Goal: Information Seeking & Learning: Learn about a topic

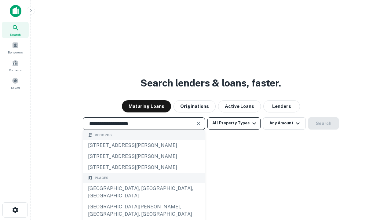
click at [144, 201] on div "[GEOGRAPHIC_DATA], [GEOGRAPHIC_DATA], [GEOGRAPHIC_DATA]" at bounding box center [144, 192] width 122 height 18
click at [234, 123] on button "All Property Types" at bounding box center [234, 123] width 53 height 12
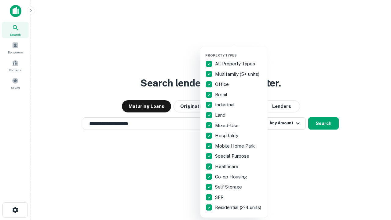
type input "**********"
click at [239, 51] on button "button" at bounding box center [238, 51] width 67 height 0
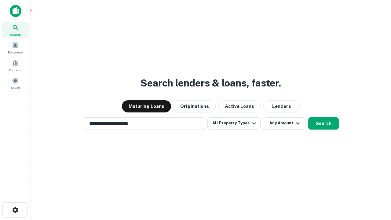
scroll to position [4, 74]
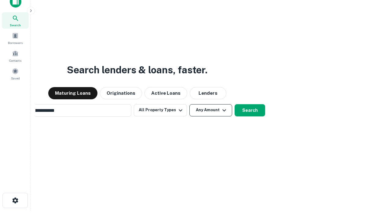
click at [189, 104] on button "Any Amount" at bounding box center [210, 110] width 43 height 12
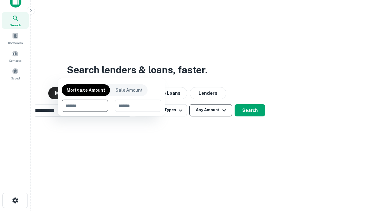
scroll to position [10, 0]
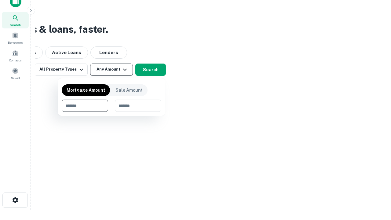
type input "*******"
click at [112, 112] on button "button" at bounding box center [112, 112] width 100 height 0
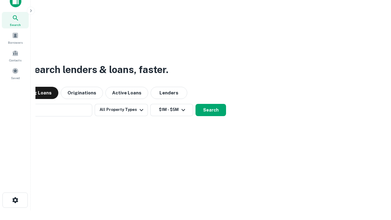
scroll to position [9, 0]
click at [196, 104] on button "Search" at bounding box center [211, 110] width 31 height 12
